Goal: Entertainment & Leisure: Consume media (video, audio)

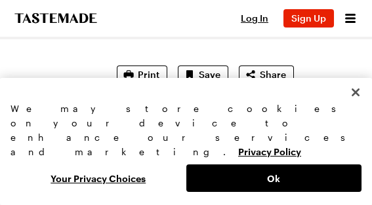
scroll to position [52, 0]
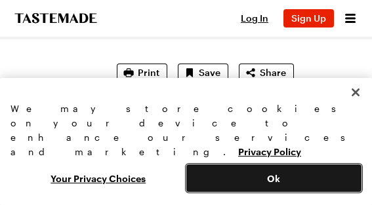
click at [277, 174] on button "Ok" at bounding box center [274, 179] width 176 height 28
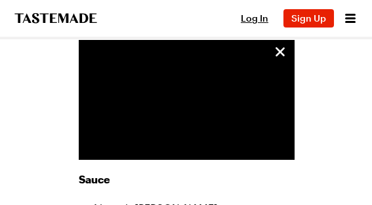
scroll to position [707, 0]
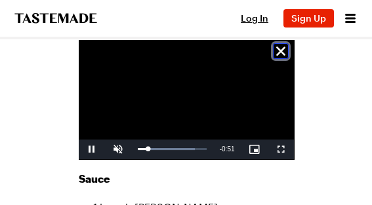
click at [282, 47] on icon "unsticky" at bounding box center [281, 51] width 16 height 16
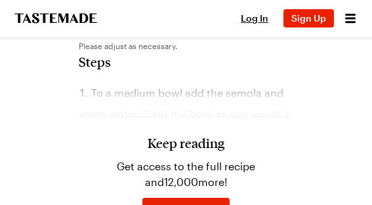
scroll to position [1100, 0]
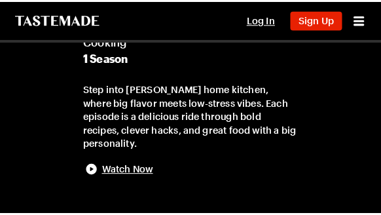
scroll to position [157, 0]
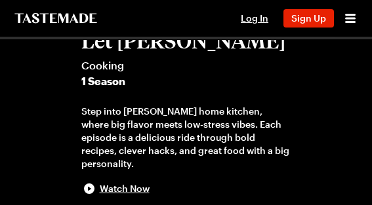
click at [107, 77] on span "1 Season" at bounding box center [186, 81] width 210 height 16
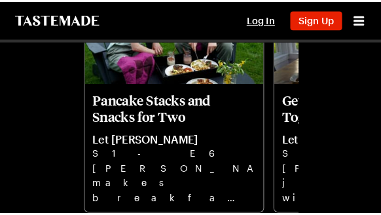
scroll to position [445, 0]
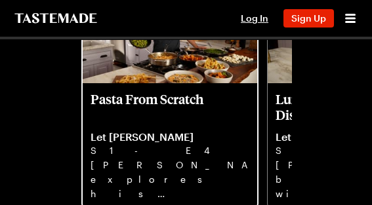
click at [176, 98] on p "Pasta From Scratch" at bounding box center [169, 106] width 159 height 31
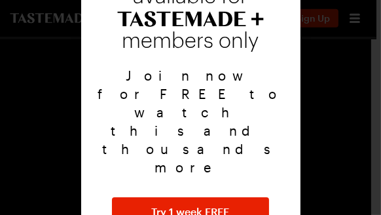
scroll to position [87, 0]
